Goal: Transaction & Acquisition: Purchase product/service

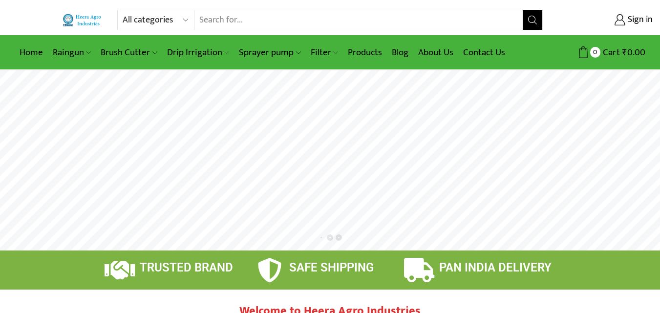
scroll to position [18, 0]
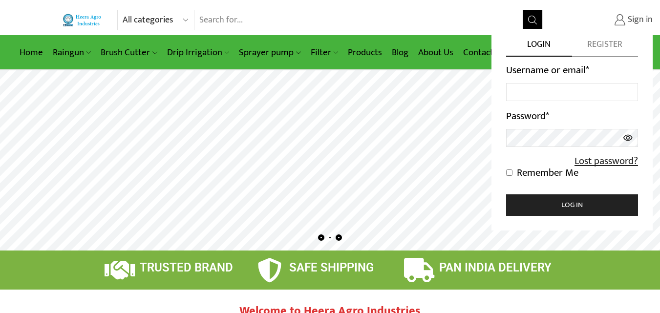
click at [638, 19] on span "Sign in" at bounding box center [639, 20] width 27 height 13
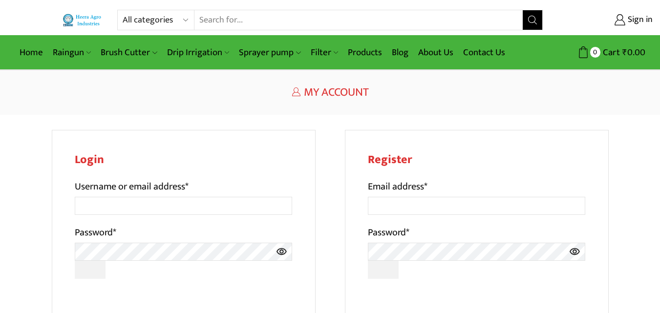
scroll to position [18, 0]
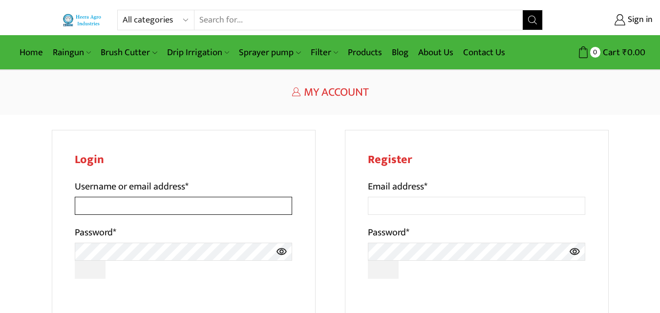
click at [193, 206] on input "Username or email address *" at bounding box center [184, 206] width 218 height 18
type input "dchoudhary439@gmail.com"
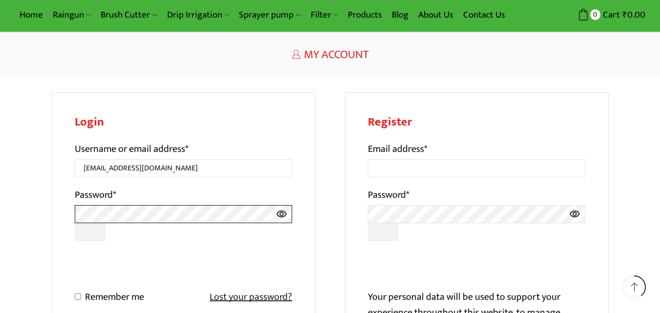
scroll to position [98, 0]
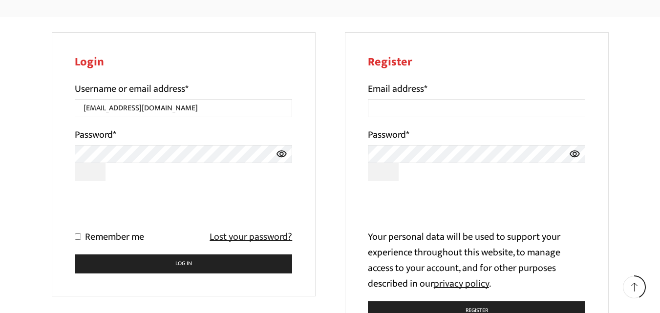
click at [77, 233] on label "Remember me" at bounding box center [109, 237] width 69 height 16
click at [77, 234] on input "Remember me" at bounding box center [78, 237] width 6 height 6
checkbox input "true"
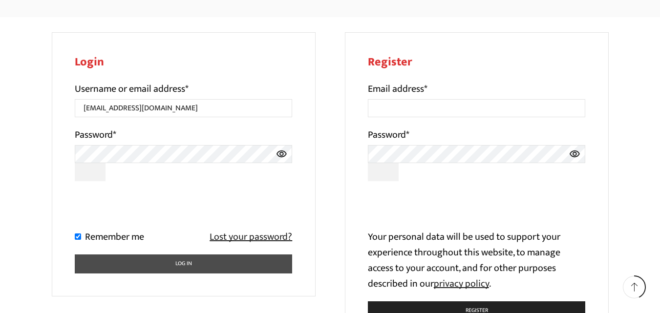
drag, startPoint x: 118, startPoint y: 252, endPoint x: 121, endPoint y: 263, distance: 11.0
click at [120, 261] on form "Username or email address * dchoudhary439@gmail.com Password * 0cAFcWeA77m4nqur…" at bounding box center [184, 177] width 218 height 193
click at [121, 263] on button "Log in" at bounding box center [184, 264] width 218 height 19
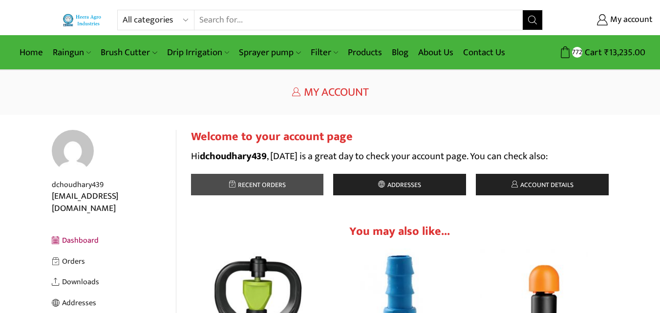
scroll to position [18, 0]
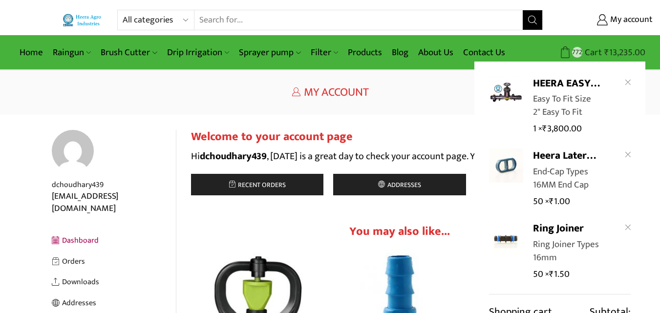
click at [626, 54] on bdi "₹ 13,235.00" at bounding box center [625, 52] width 41 height 15
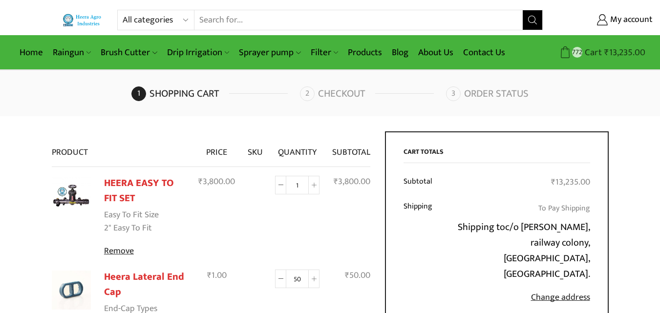
scroll to position [18, 0]
click at [603, 49] on span "₹ 13,235.00" at bounding box center [624, 52] width 44 height 13
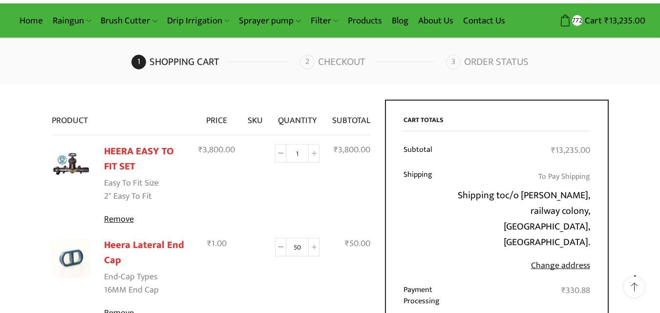
scroll to position [49, 0]
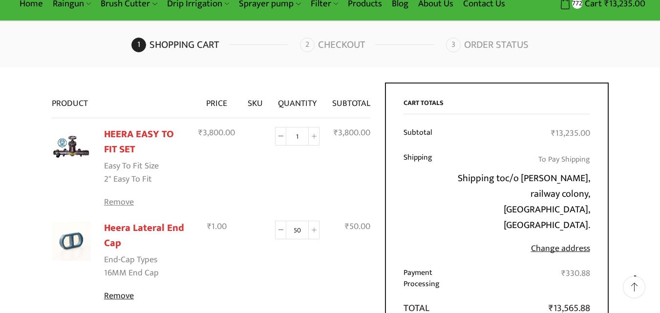
click at [119, 203] on link "Remove" at bounding box center [145, 202] width 82 height 13
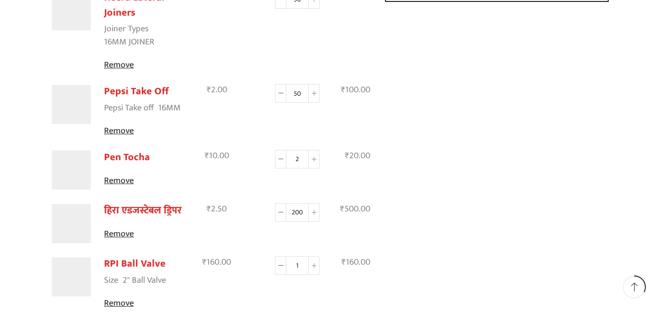
scroll to position [534, 0]
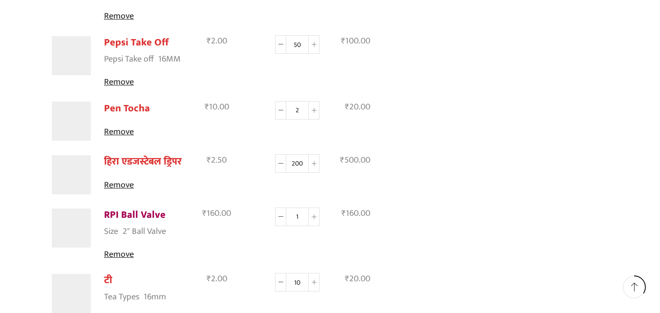
click at [140, 216] on link "RPI Ball Valve" at bounding box center [135, 215] width 62 height 17
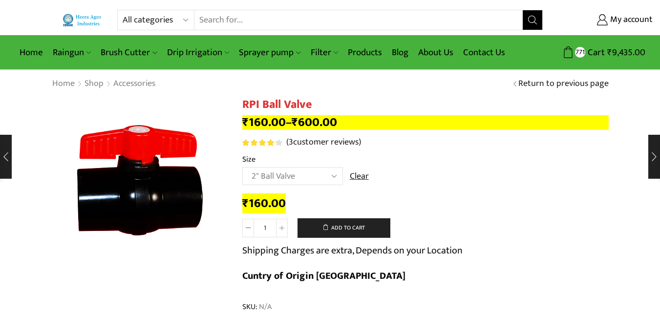
drag, startPoint x: 0, startPoint y: 0, endPoint x: 289, endPoint y: 176, distance: 338.3
click at [289, 176] on select "Choose an option 2" Ball Valve 2.5" Ball Valve 3" Ball Valve 4" Ball Valve" at bounding box center [292, 176] width 101 height 18
click at [242, 167] on select "Choose an option 2" Ball Valve 2.5" Ball Valve 3" Ball Valve 4" Ball Valve" at bounding box center [292, 176] width 101 height 18
select select "2.5" Ball Valve"
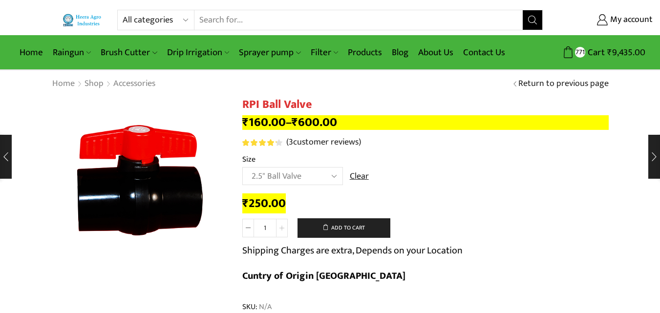
click at [281, 227] on icon at bounding box center [282, 228] width 5 height 5
type input "2"
click at [343, 226] on button "Add to cart" at bounding box center [344, 229] width 93 height 20
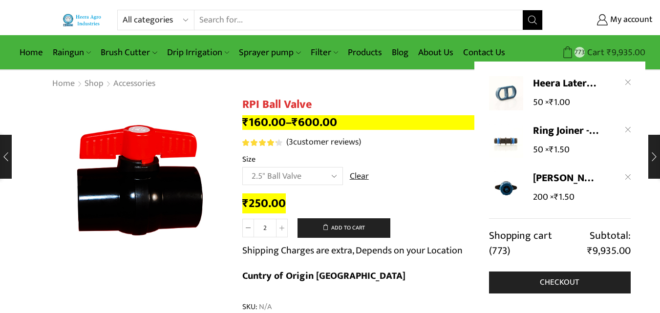
click at [610, 50] on span "₹" at bounding box center [609, 52] width 5 height 15
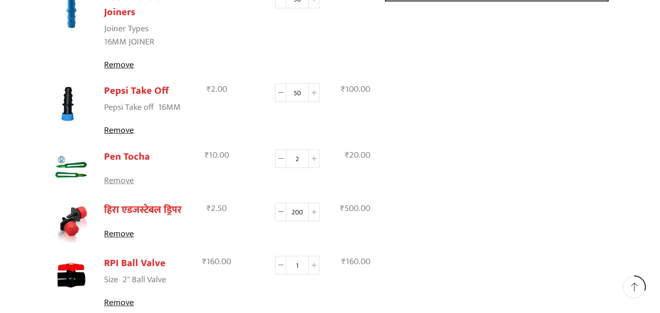
scroll to position [489, 0]
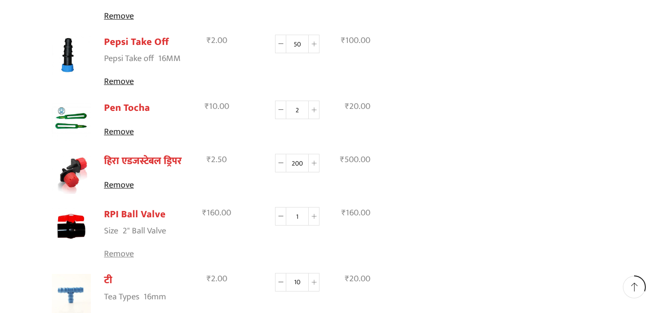
click at [123, 255] on link "Remove" at bounding box center [145, 254] width 82 height 13
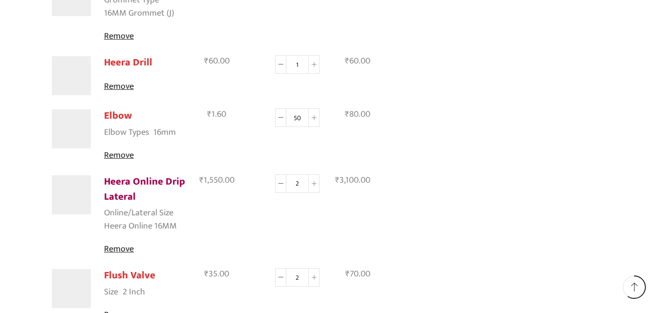
scroll to position [974, 0]
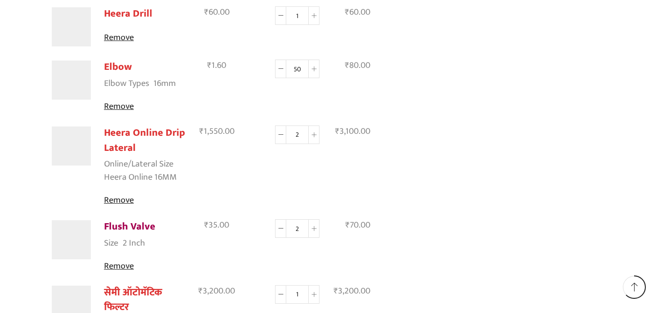
click at [136, 228] on link "Flush Valve" at bounding box center [129, 227] width 51 height 17
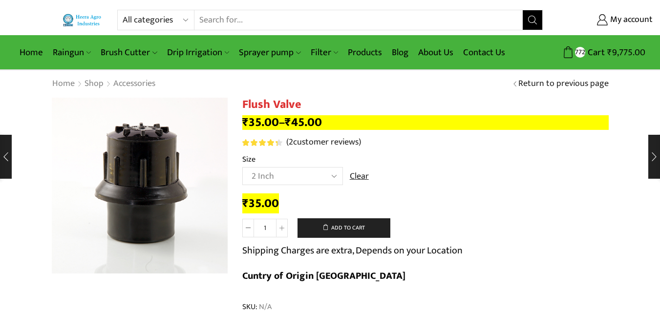
scroll to position [18, 0]
select select "2-5-inch"
click at [242, 167] on select "Choose an option 2 Inch 2.5 Inch" at bounding box center [292, 176] width 101 height 18
click at [283, 226] on icon at bounding box center [282, 228] width 5 height 5
type input "2"
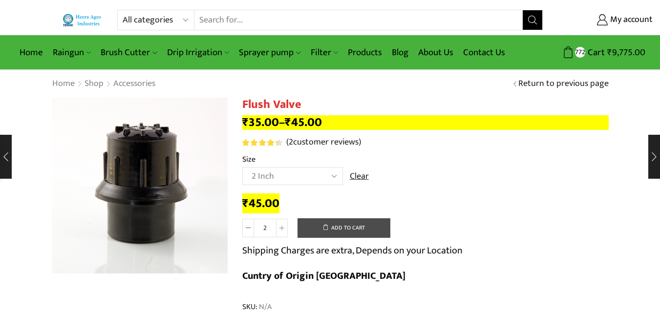
click at [344, 228] on button "Add to cart" at bounding box center [344, 229] width 93 height 20
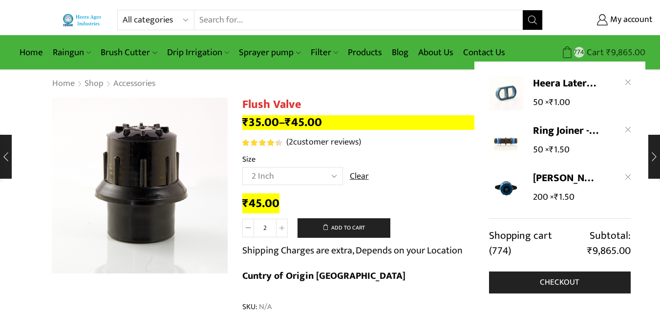
click at [593, 57] on span "Cart" at bounding box center [595, 52] width 20 height 13
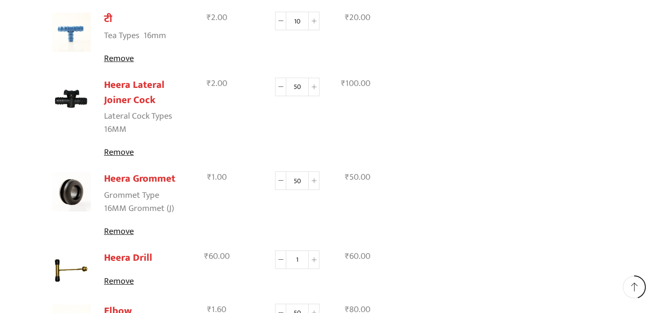
scroll to position [978, 0]
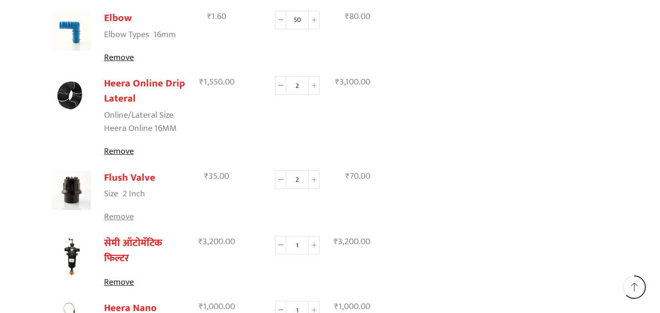
click at [124, 217] on link "Remove" at bounding box center [145, 217] width 82 height 13
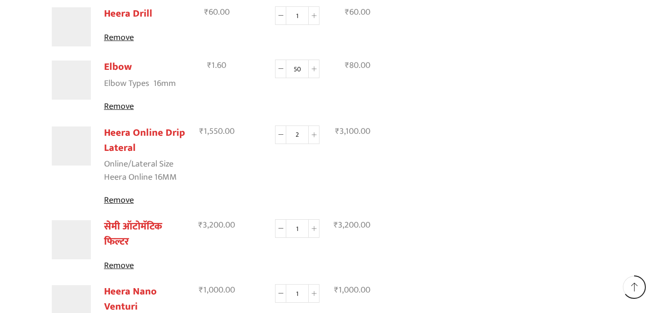
scroll to position [1023, 0]
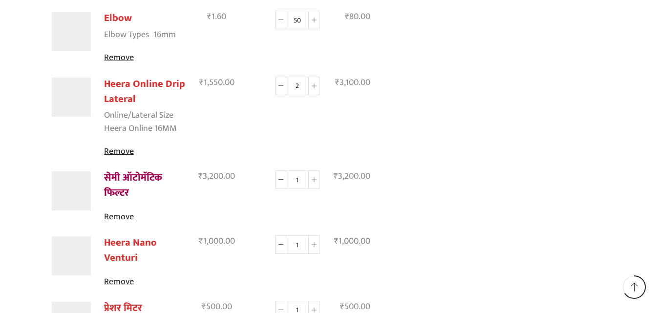
click at [140, 178] on link "सेमी ऑटोमॅटिक फिल्टर" at bounding box center [133, 186] width 58 height 32
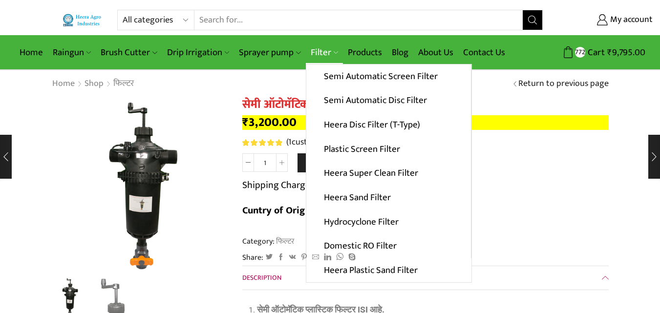
click at [317, 50] on link "Filter" at bounding box center [324, 52] width 37 height 23
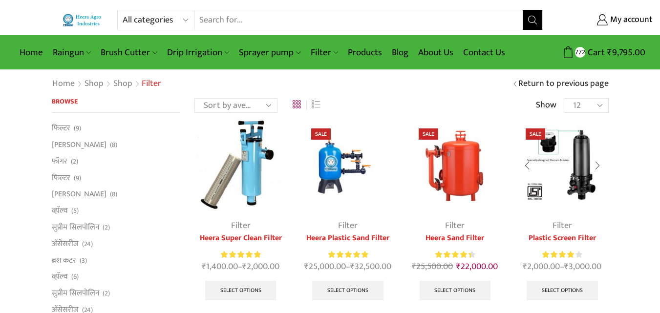
click at [576, 176] on img at bounding box center [562, 165] width 92 height 92
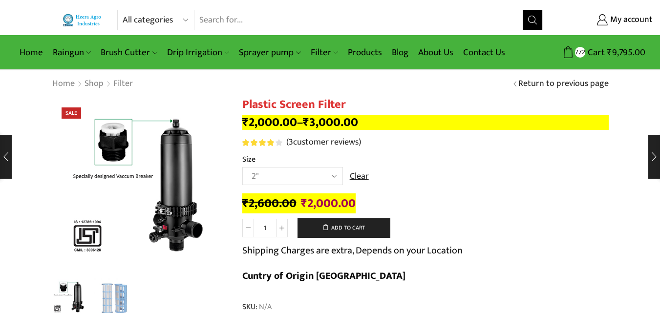
scroll to position [18, 0]
click at [242, 167] on select "Choose an option 2" 2.5" 3" 40M Cube 3" 50M Cube" at bounding box center [292, 176] width 101 height 18
select select "2.5""
click at [338, 226] on button "Add to cart" at bounding box center [344, 229] width 93 height 20
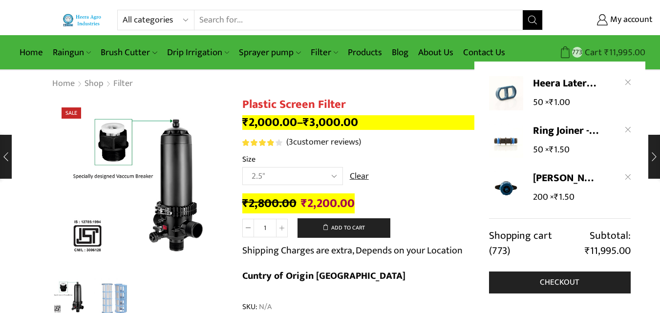
click at [604, 57] on span "₹ 11,995.00" at bounding box center [624, 52] width 44 height 13
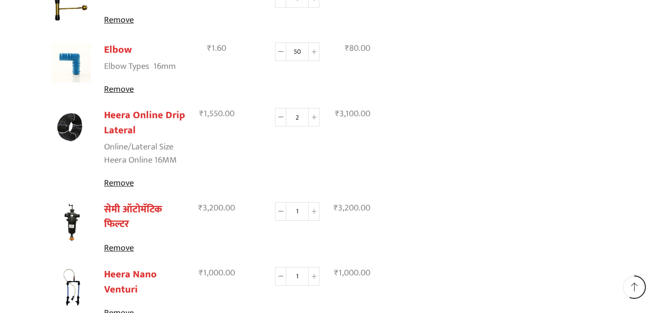
scroll to position [978, 0]
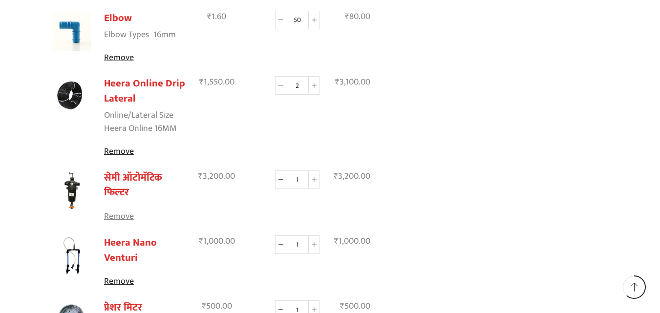
click at [128, 218] on link "Remove" at bounding box center [145, 216] width 82 height 13
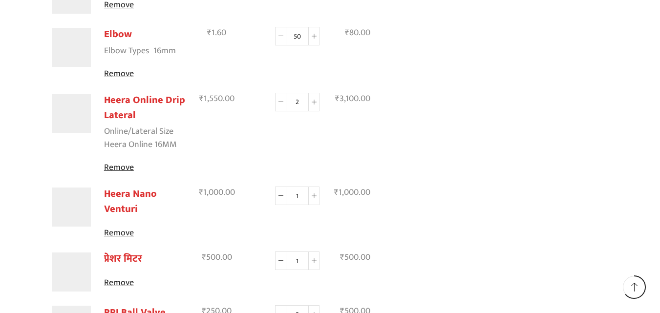
scroll to position [1023, 0]
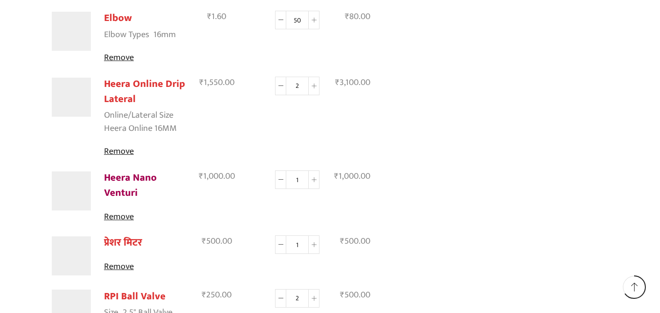
click at [132, 178] on link "Heera Nano Venturi" at bounding box center [130, 186] width 53 height 32
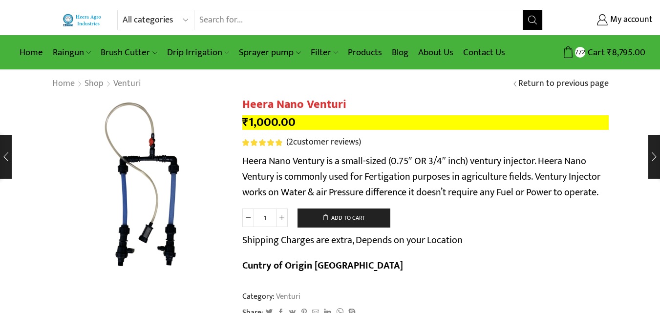
scroll to position [18, 0]
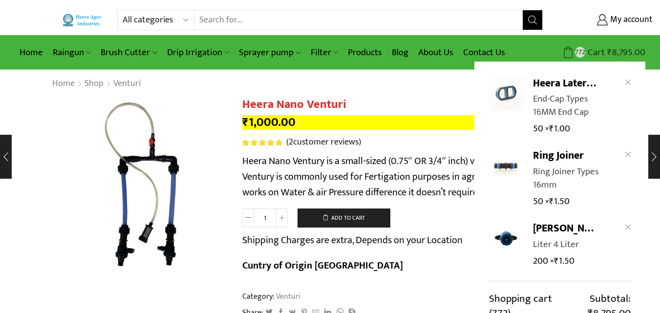
click at [628, 49] on bdi "₹ 8,795.00" at bounding box center [627, 52] width 38 height 15
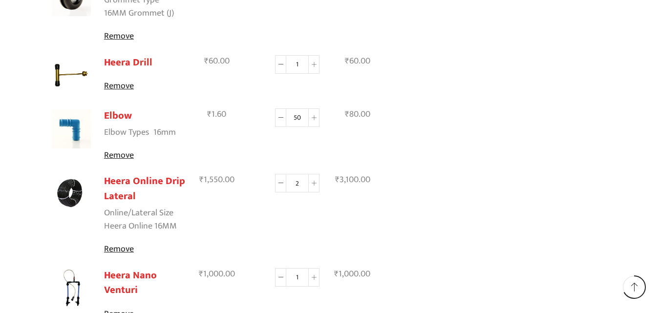
scroll to position [1124, 0]
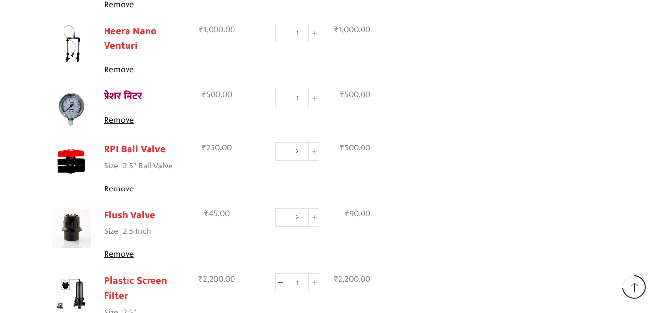
click at [133, 96] on link "प्रेशर मिटर" at bounding box center [123, 96] width 38 height 17
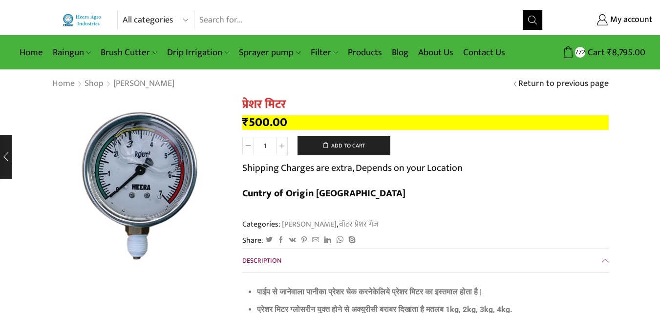
scroll to position [18, 0]
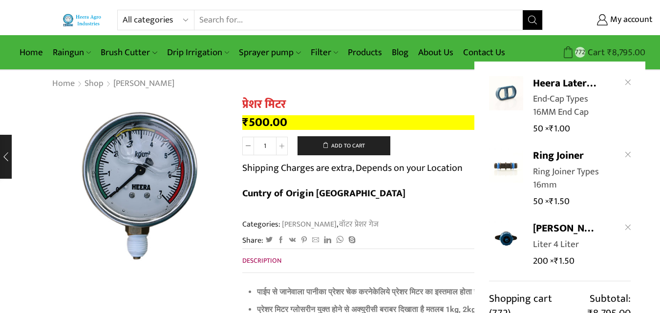
click at [613, 49] on span "₹" at bounding box center [610, 52] width 5 height 15
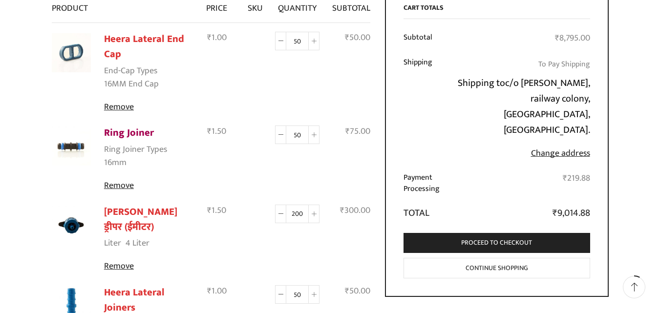
scroll to position [147, 0]
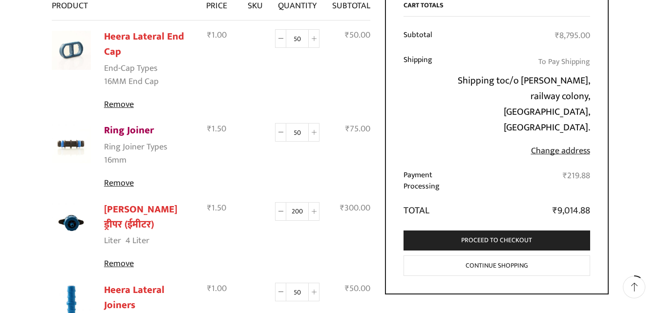
click at [133, 129] on link "Ring Joiner" at bounding box center [129, 130] width 50 height 17
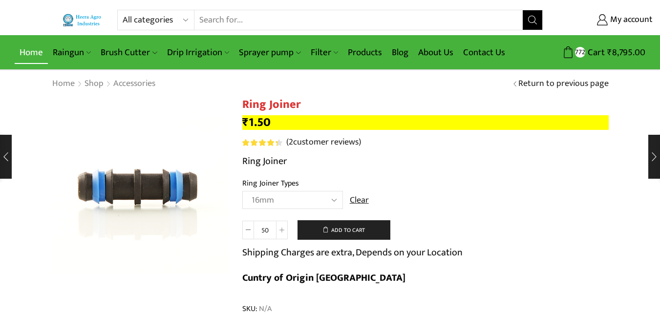
click at [37, 52] on link "Home" at bounding box center [31, 52] width 33 height 23
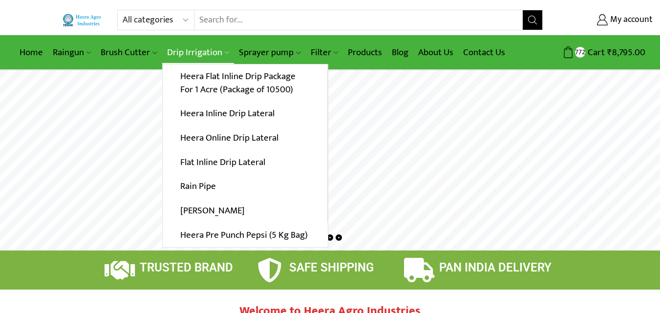
click at [202, 49] on link "Drip Irrigation" at bounding box center [198, 52] width 72 height 23
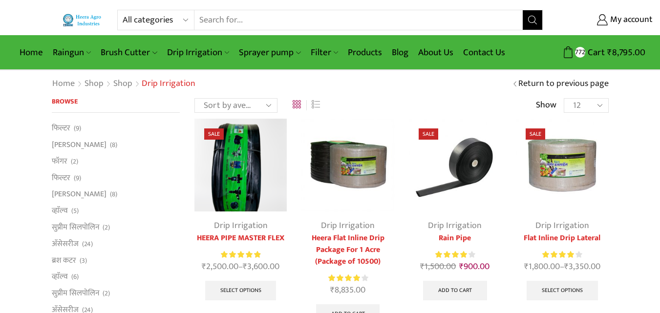
scroll to position [18, 0]
click at [60, 242] on link "अ‍ॅसेसरीज" at bounding box center [65, 244] width 27 height 17
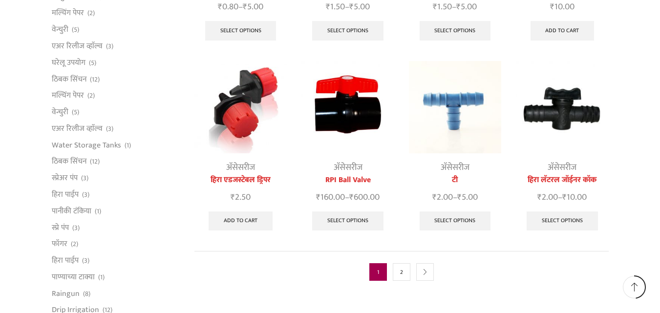
scroll to position [489, 0]
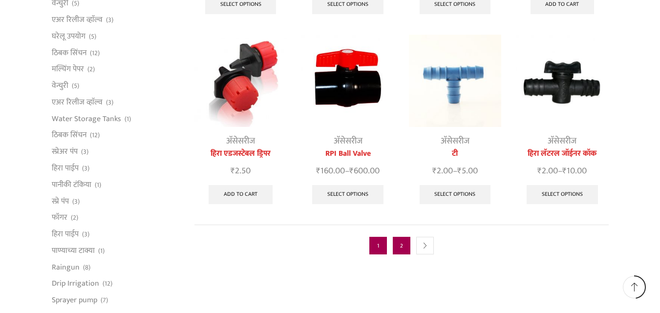
click at [398, 238] on link "2" at bounding box center [402, 246] width 18 height 18
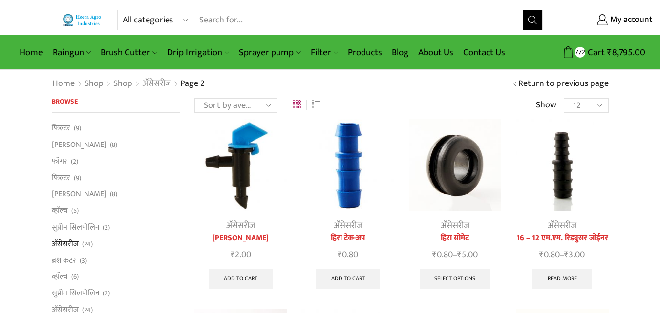
scroll to position [18, 0]
click at [345, 276] on link "Add to cart" at bounding box center [348, 279] width 64 height 20
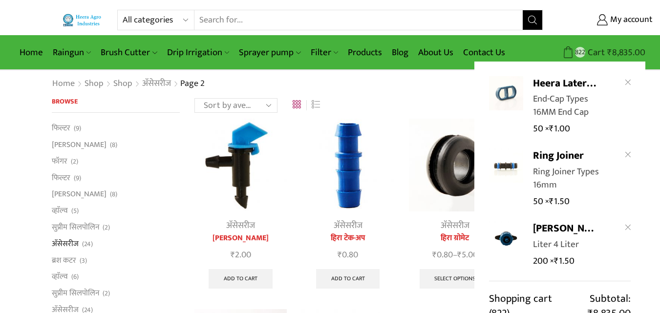
click at [617, 56] on bdi "₹ 8,835.00" at bounding box center [627, 52] width 38 height 15
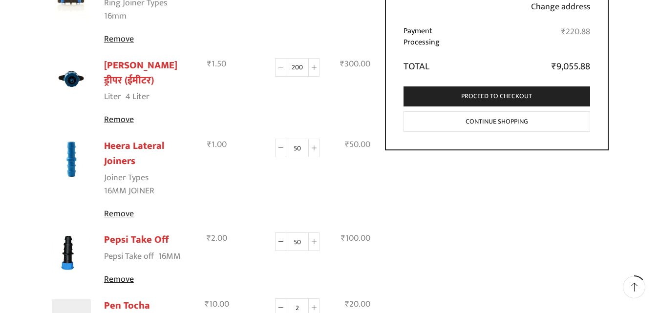
scroll to position [293, 0]
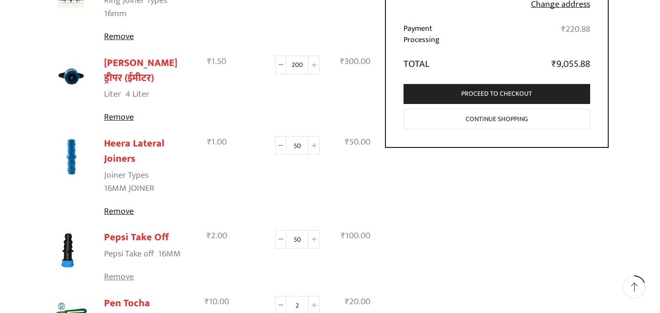
click at [129, 280] on link "Remove" at bounding box center [145, 277] width 82 height 13
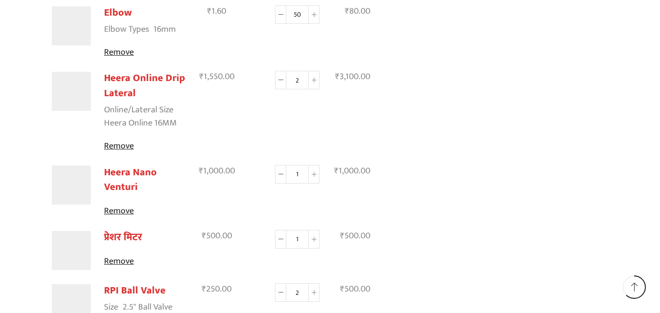
scroll to position [1256, 0]
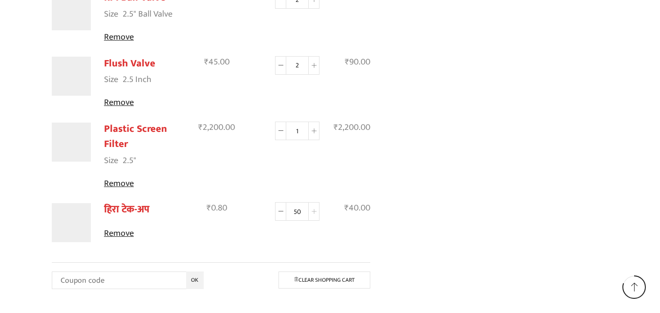
click at [313, 211] on icon at bounding box center [314, 211] width 5 height 5
type input "100"
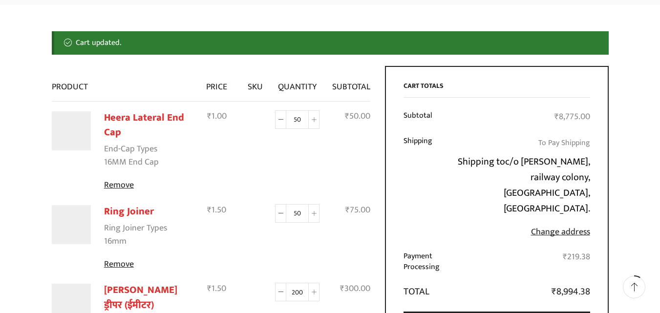
scroll to position [94, 0]
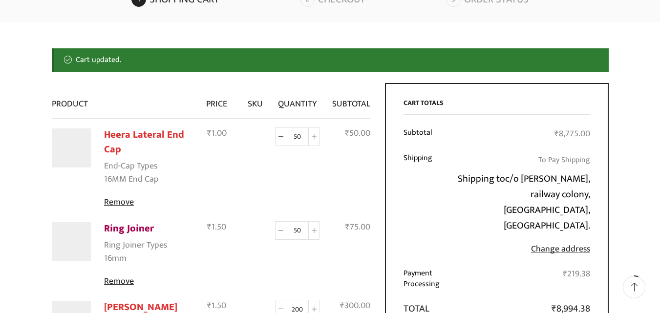
click at [128, 230] on link "Ring Joiner" at bounding box center [129, 228] width 50 height 17
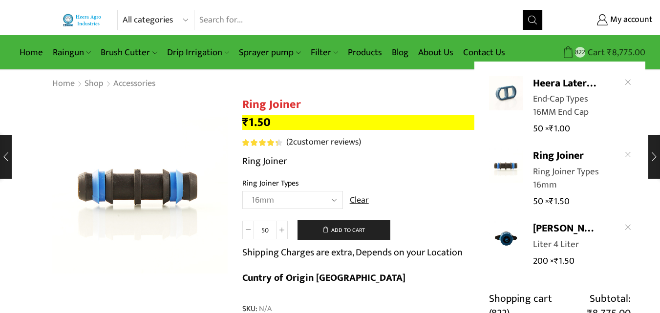
click at [623, 52] on bdi "₹ 8,775.00" at bounding box center [627, 52] width 38 height 15
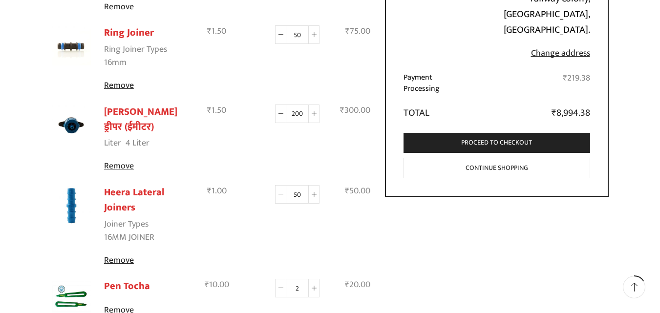
scroll to position [18, 0]
click at [116, 83] on link "Remove" at bounding box center [145, 85] width 82 height 13
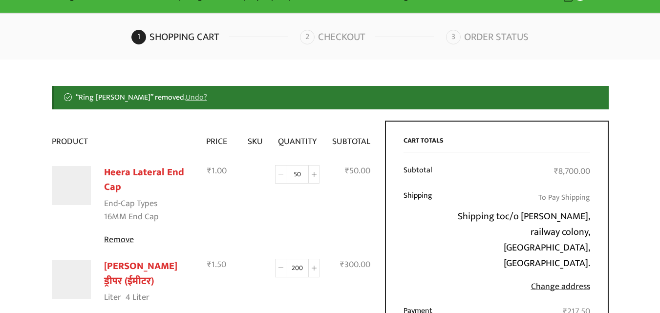
scroll to position [0, 0]
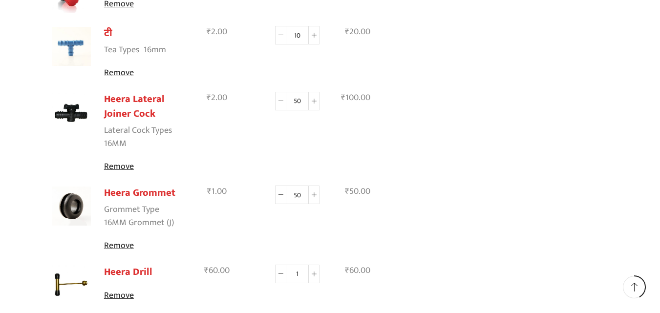
scroll to position [636, 0]
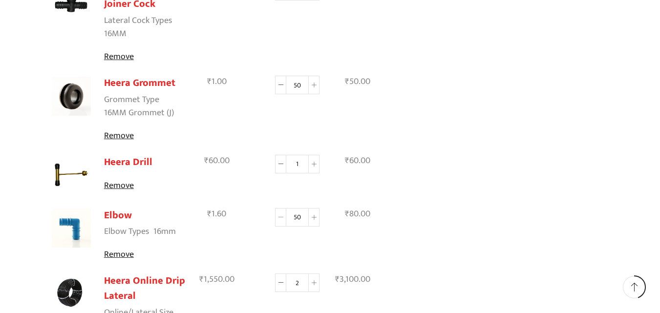
click at [282, 218] on icon at bounding box center [281, 217] width 5 height 5
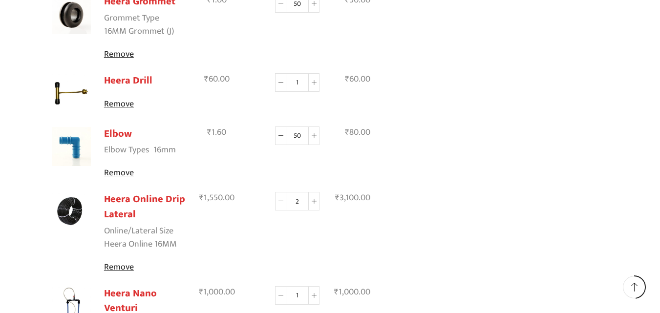
scroll to position [733, 0]
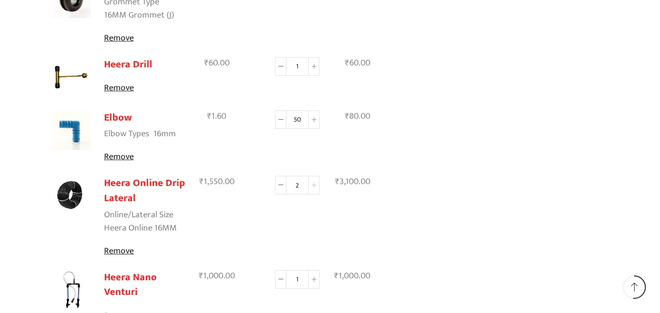
click at [317, 187] on icon at bounding box center [314, 185] width 5 height 5
type input "3"
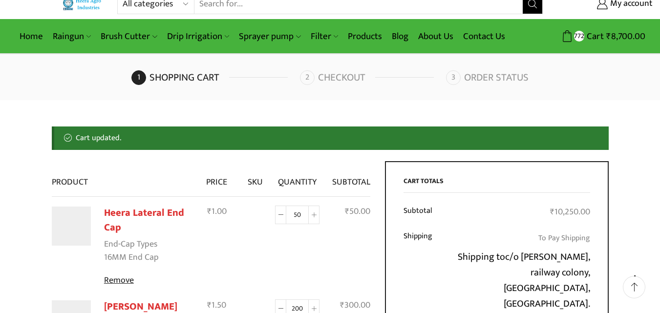
scroll to position [0, 0]
